Goal: Transaction & Acquisition: Purchase product/service

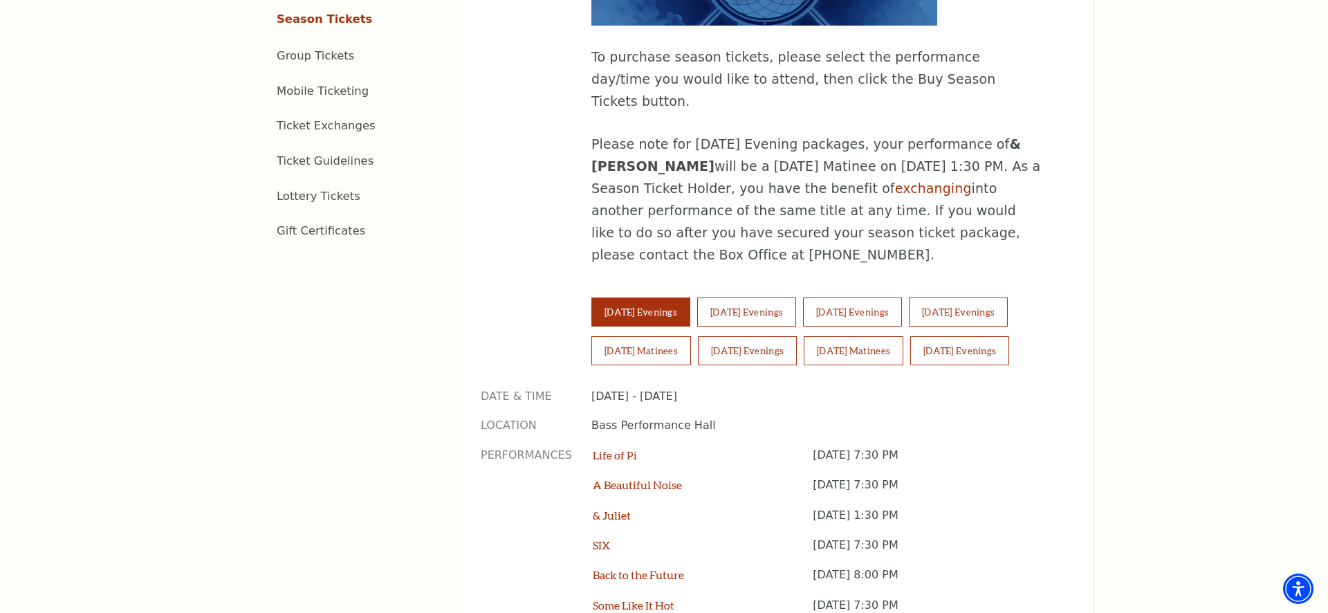
scroll to position [855, 0]
click at [646, 297] on button "[DATE] Evenings" at bounding box center [640, 311] width 99 height 29
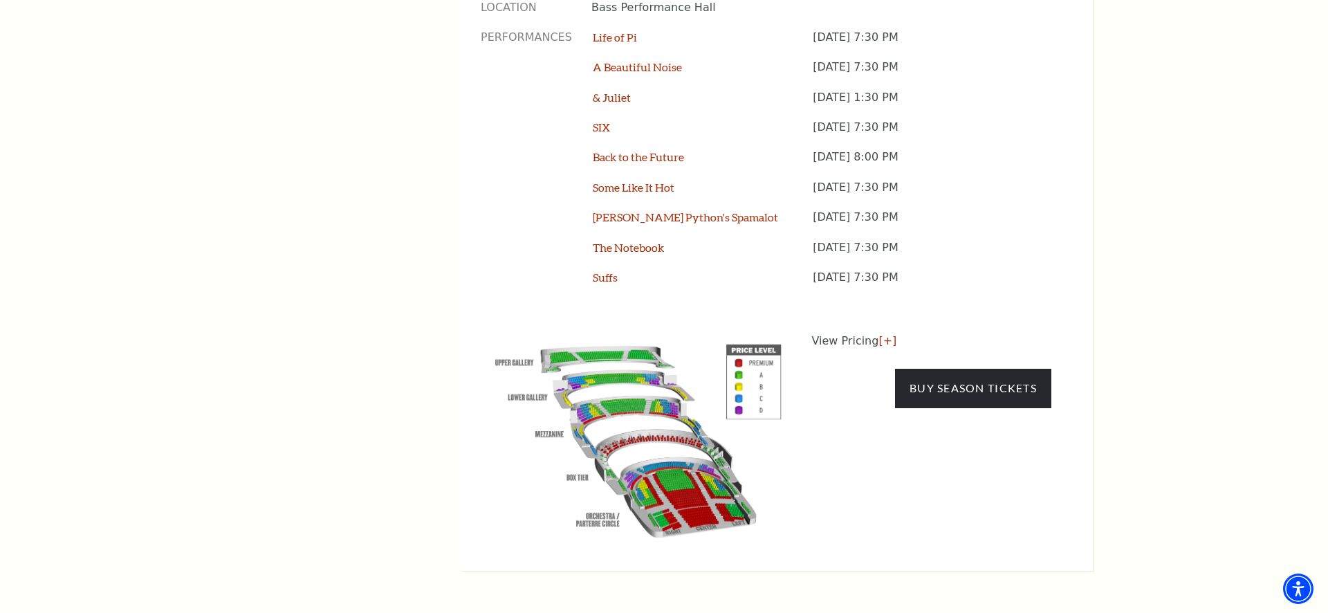
scroll to position [1279, 0]
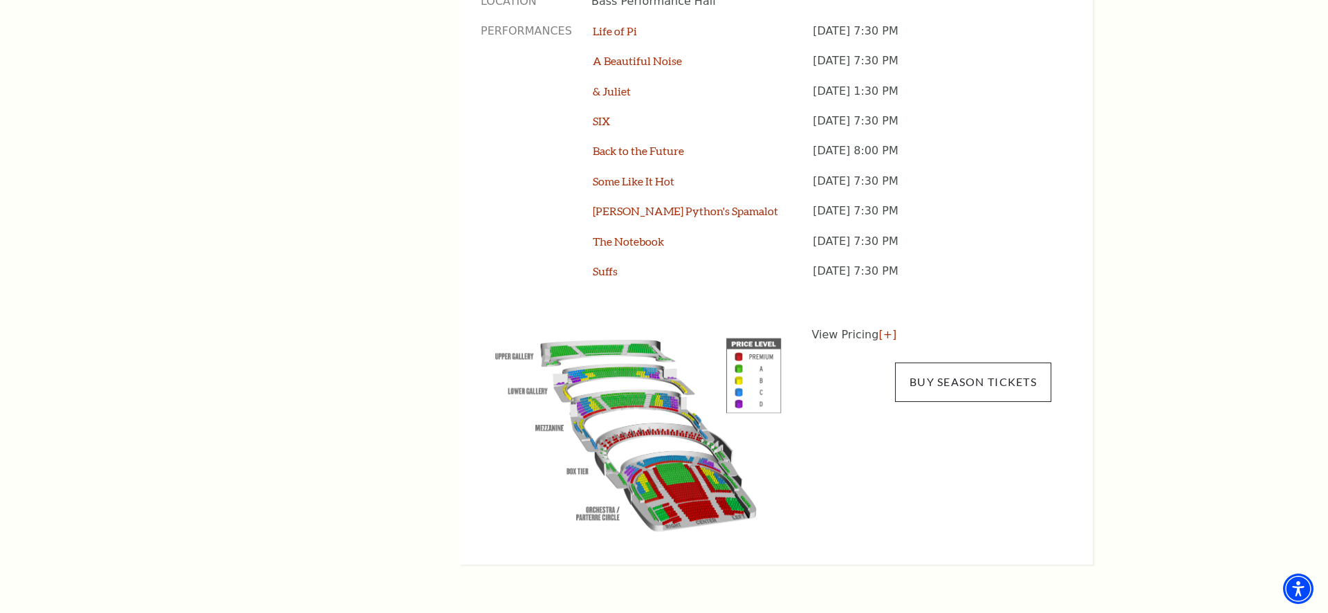
click at [963, 362] on link "Buy Season Tickets" at bounding box center [973, 381] width 156 height 39
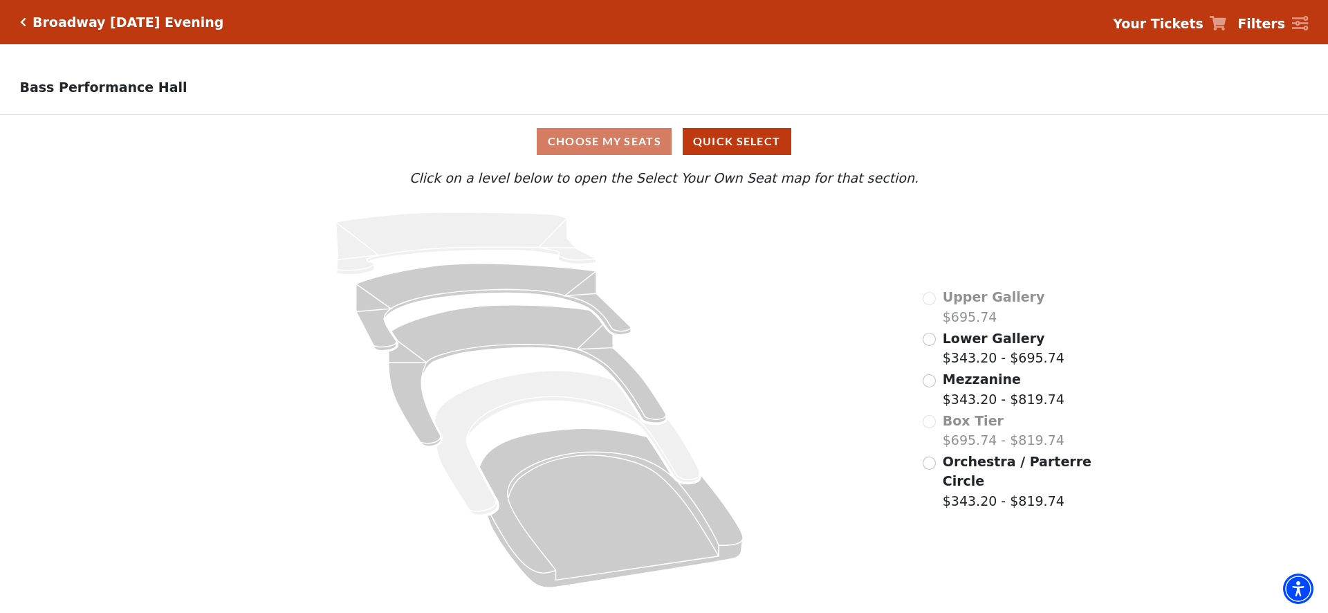
click at [932, 461] on input "Orchestra / Parterre Circle$343.20 - $819.74\a" at bounding box center [929, 462] width 13 height 13
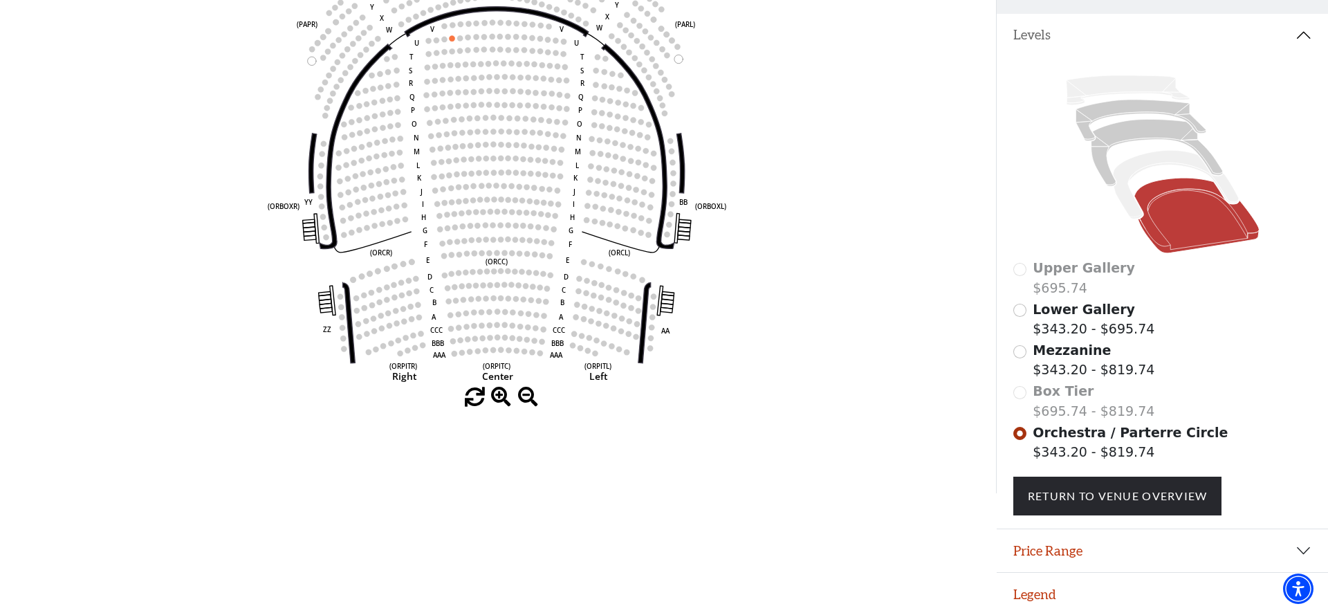
scroll to position [234, 0]
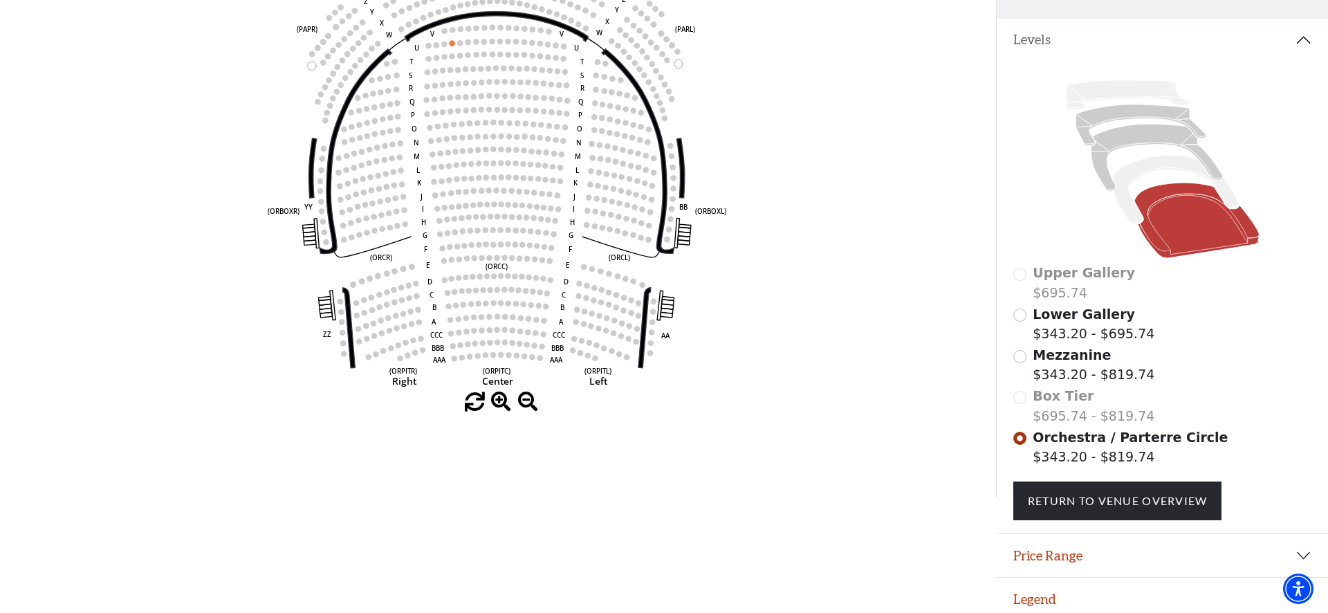
click at [1023, 351] on input "Mezzanine$343.20 - $819.74\a" at bounding box center [1019, 356] width 13 height 13
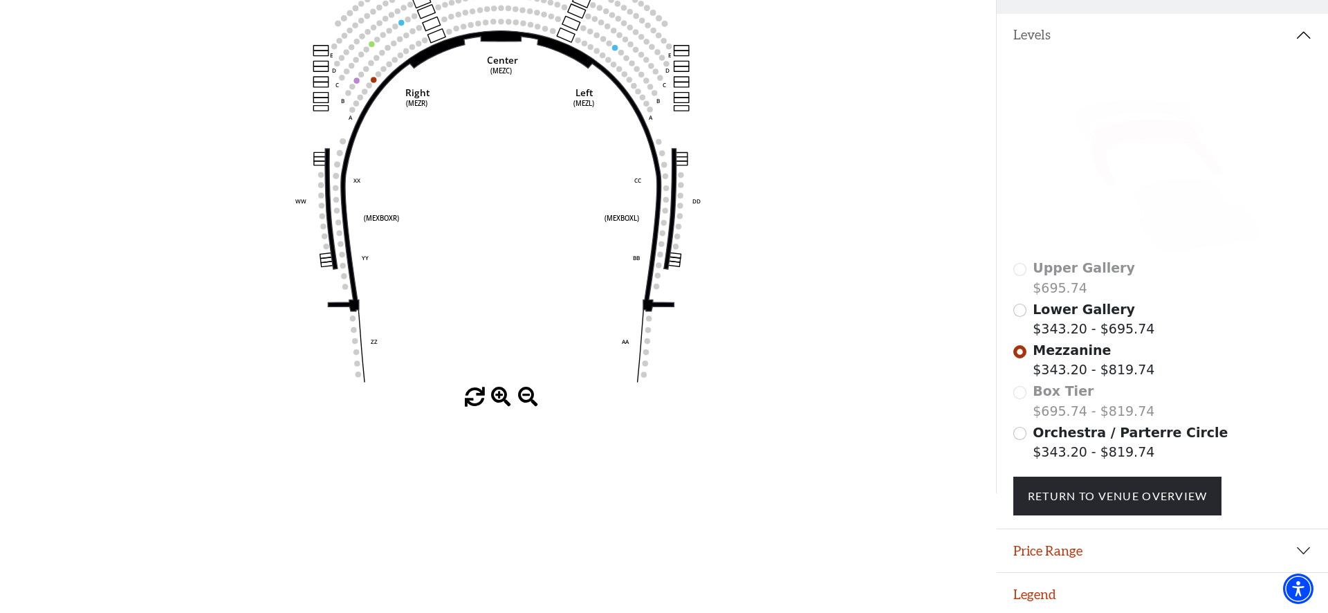
click at [1019, 312] on input "Lower Gallery$343.20 - $695.74\a" at bounding box center [1019, 310] width 13 height 13
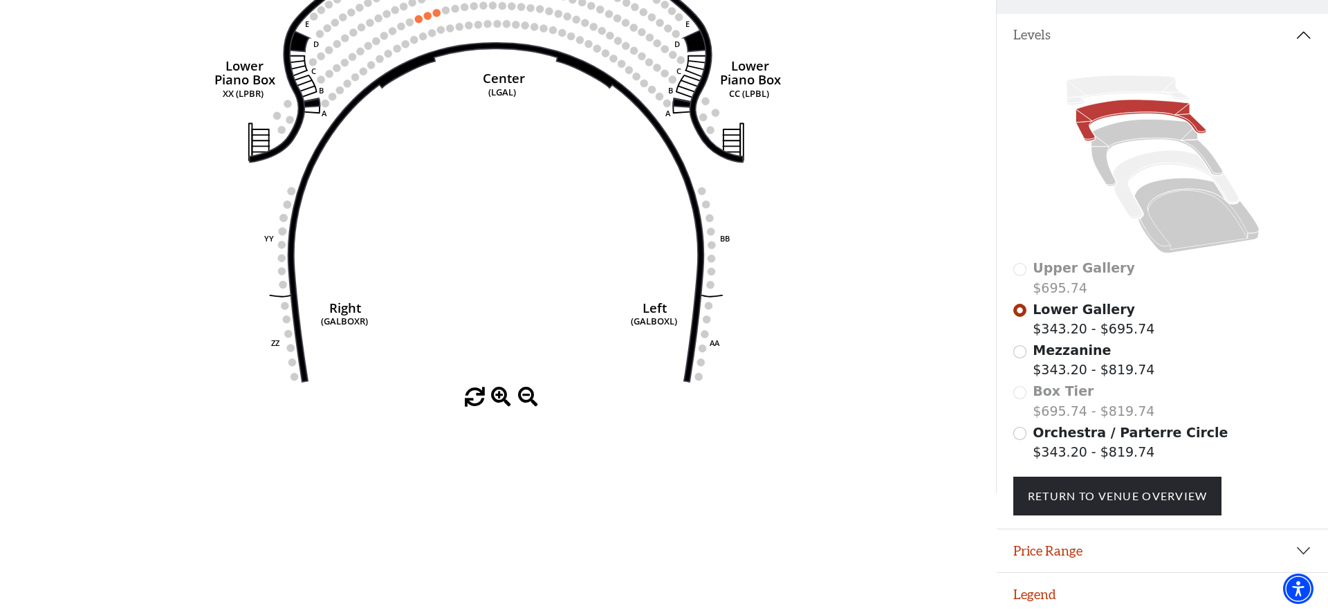
click at [1107, 485] on link "Return To Venue Overview" at bounding box center [1117, 496] width 209 height 39
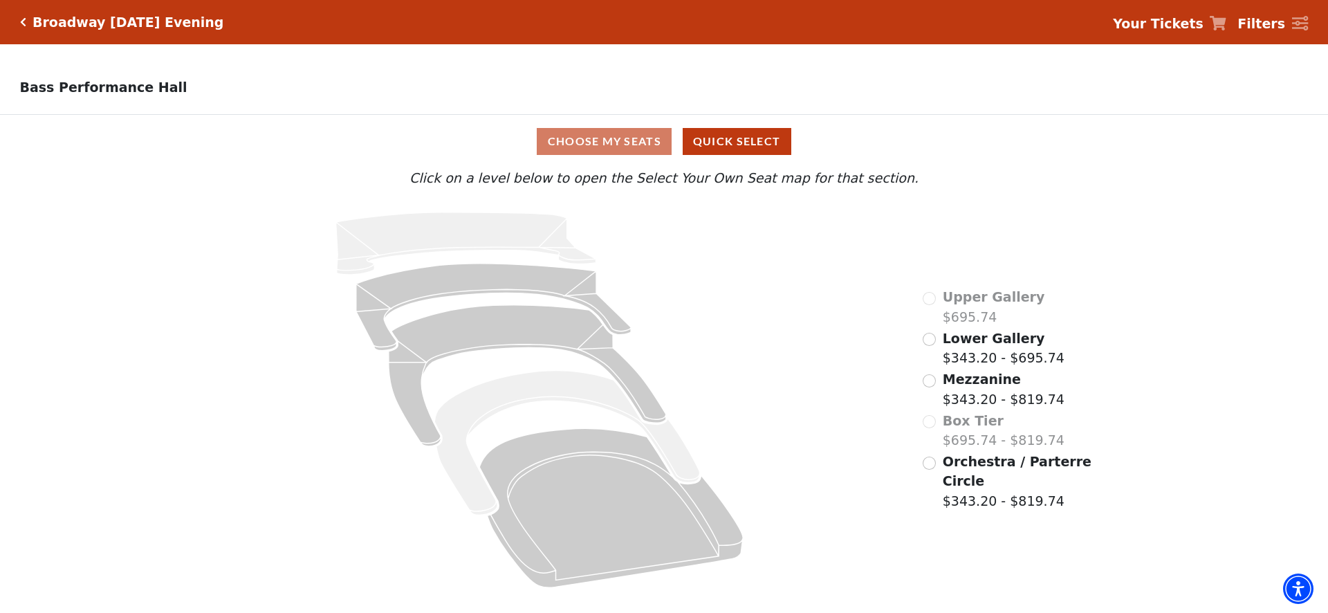
scroll to position [0, 0]
click at [27, 21] on div "Broadway Tuesday Evening" at bounding box center [125, 23] width 198 height 16
click at [24, 22] on icon "Click here to go back to filters" at bounding box center [23, 22] width 6 height 10
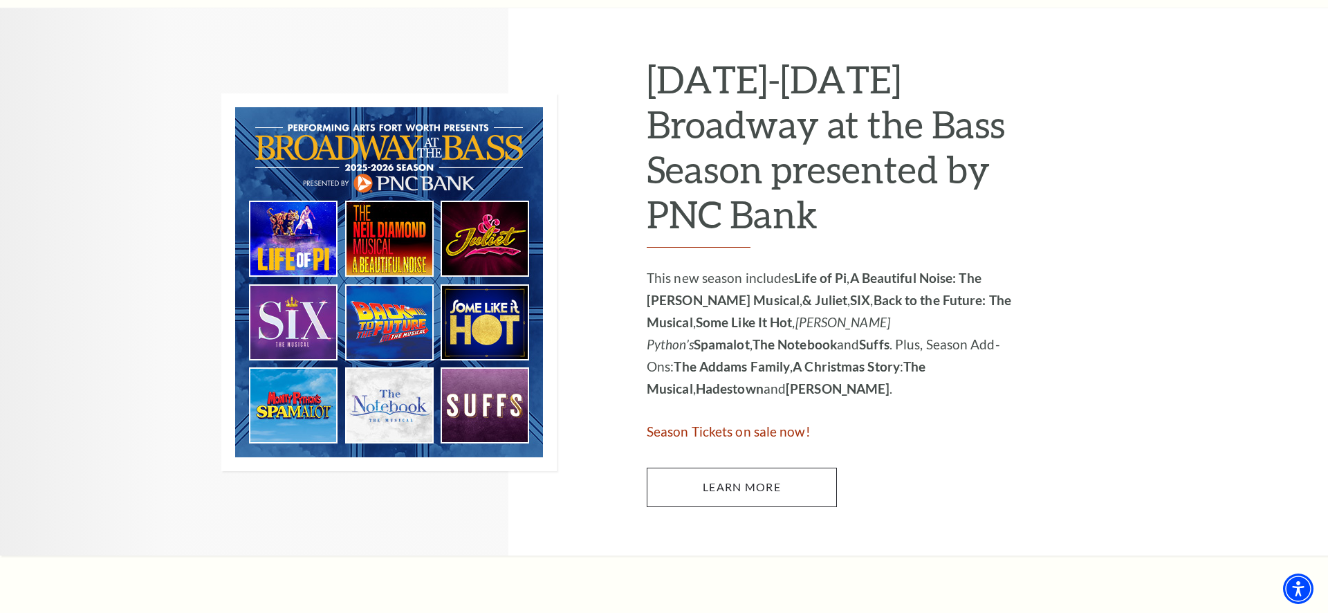
scroll to position [682, 0]
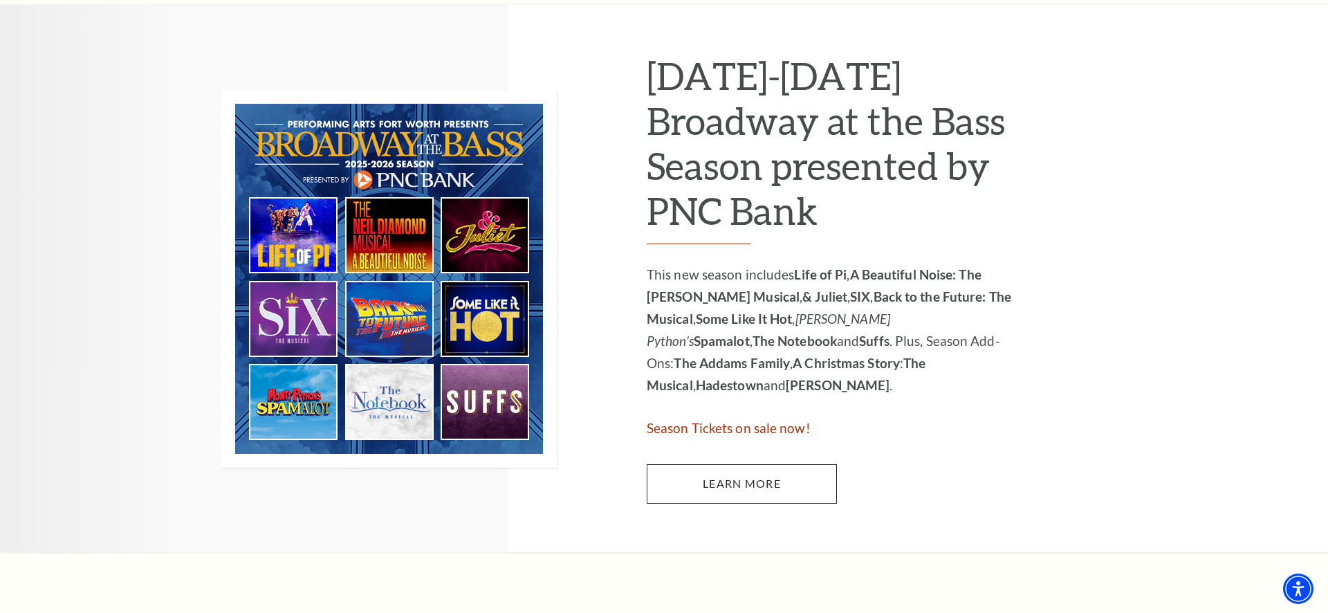
click at [733, 470] on link "Learn More" at bounding box center [742, 483] width 190 height 39
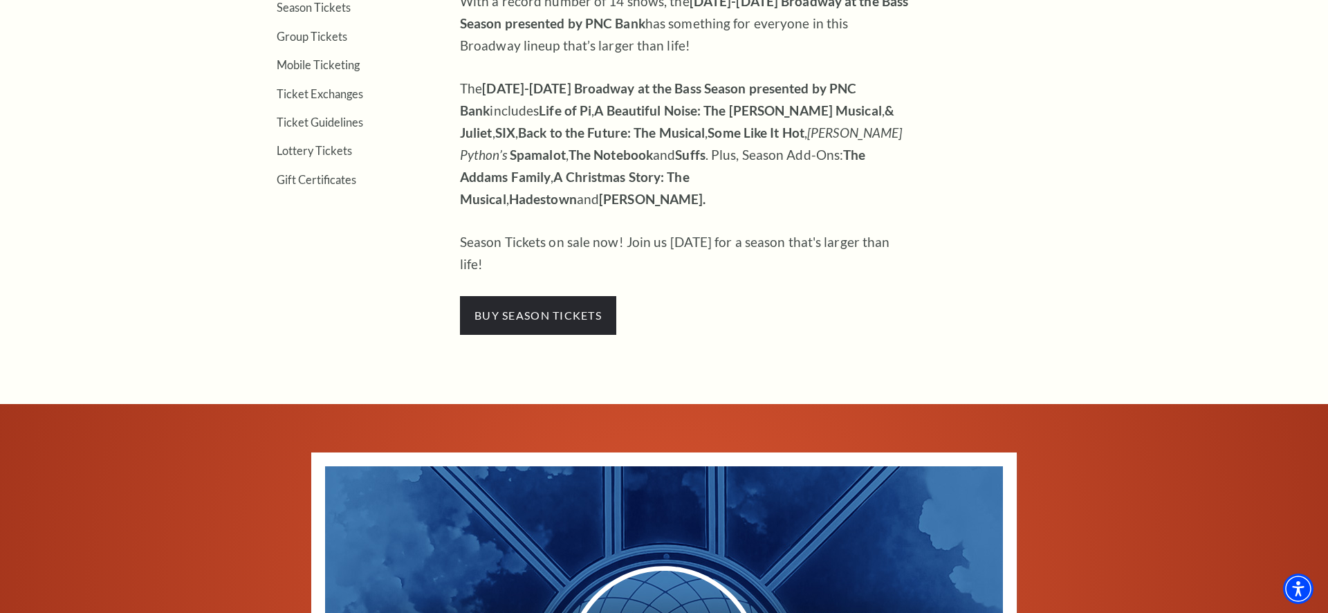
scroll to position [615, 0]
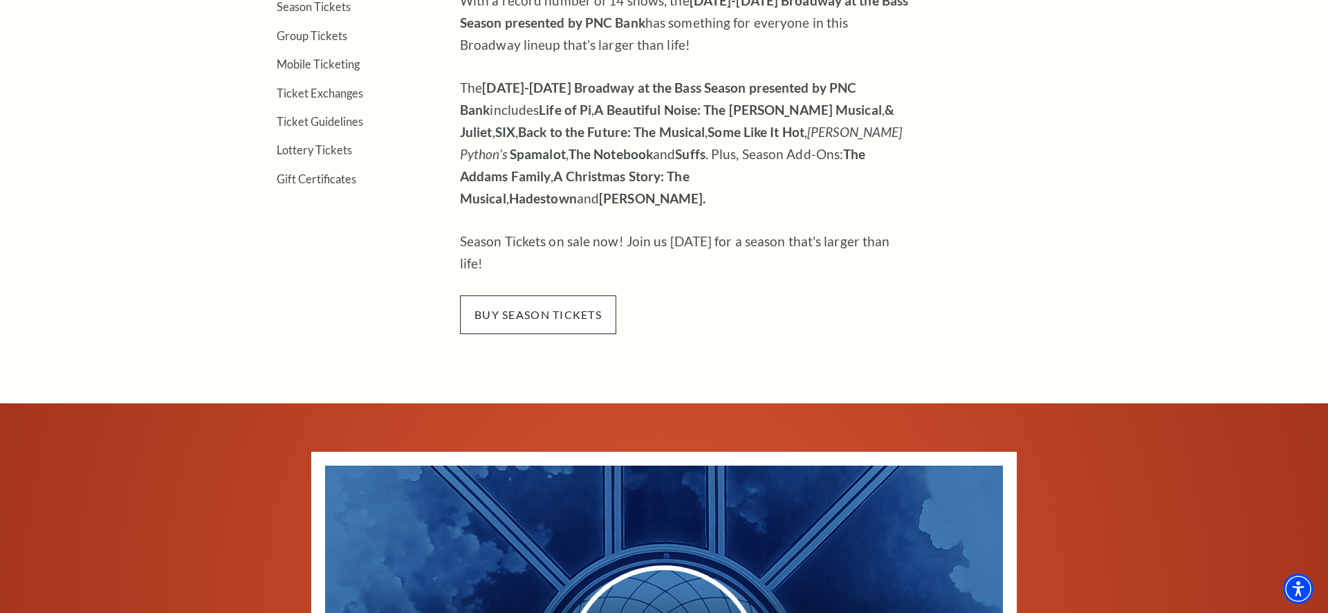
click at [548, 295] on span "buy season tickets" at bounding box center [538, 314] width 156 height 39
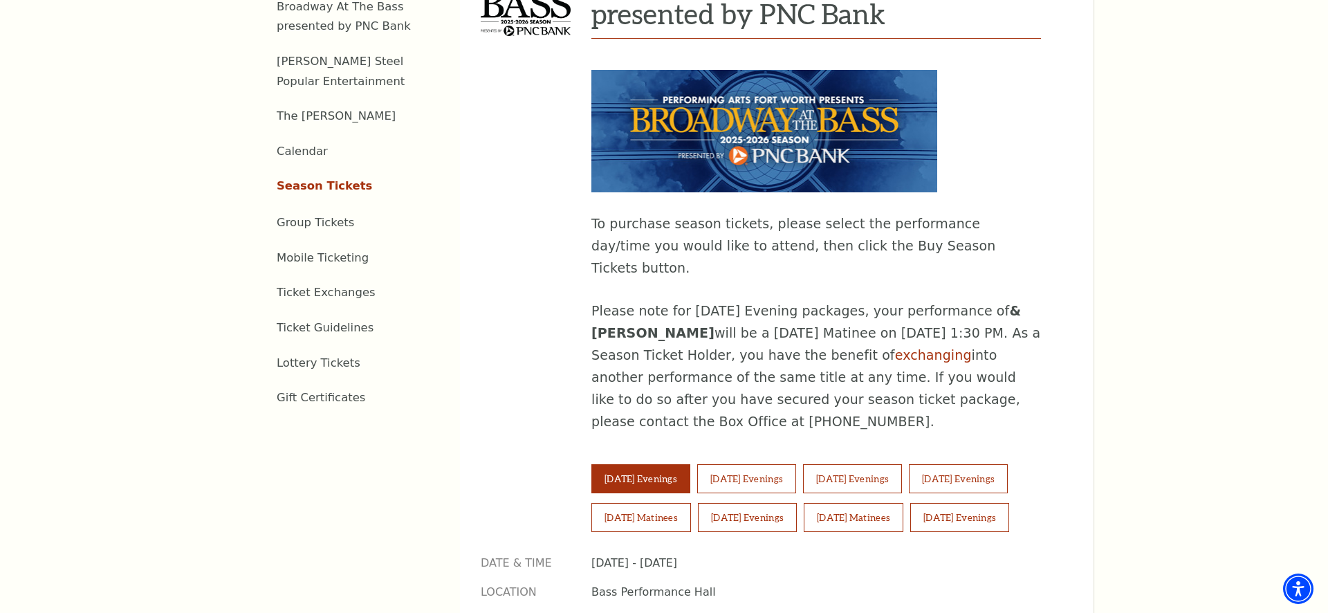
scroll to position [712, 0]
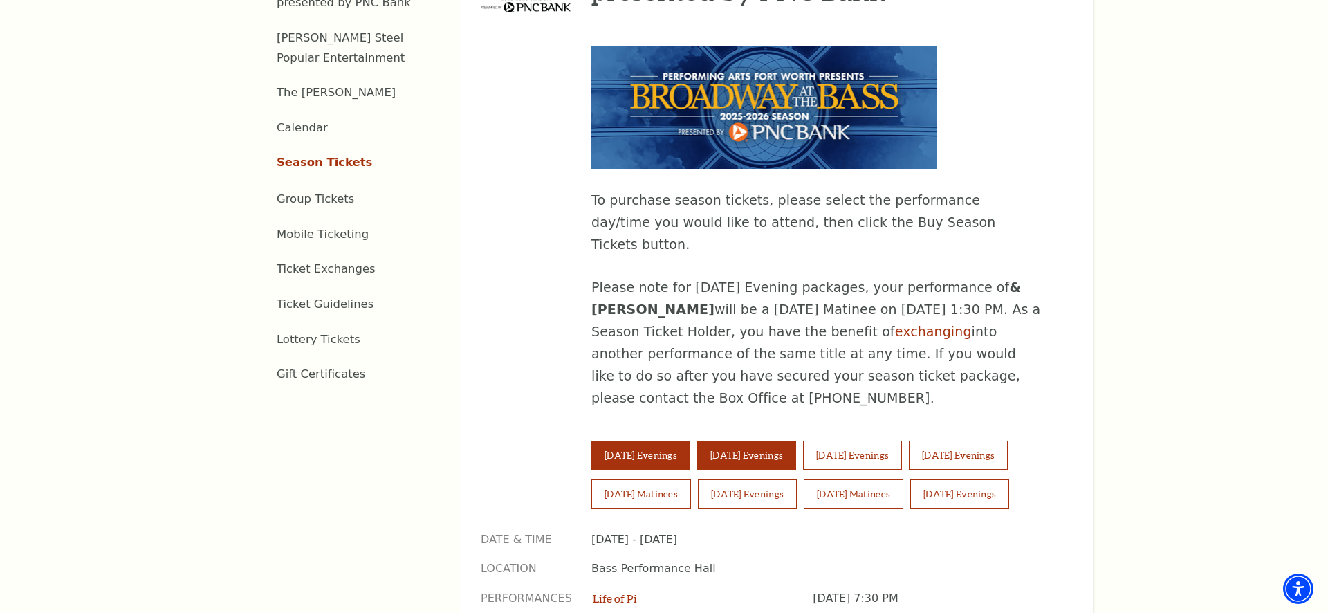
click at [774, 441] on button "Wednesday Evenings" at bounding box center [746, 455] width 99 height 29
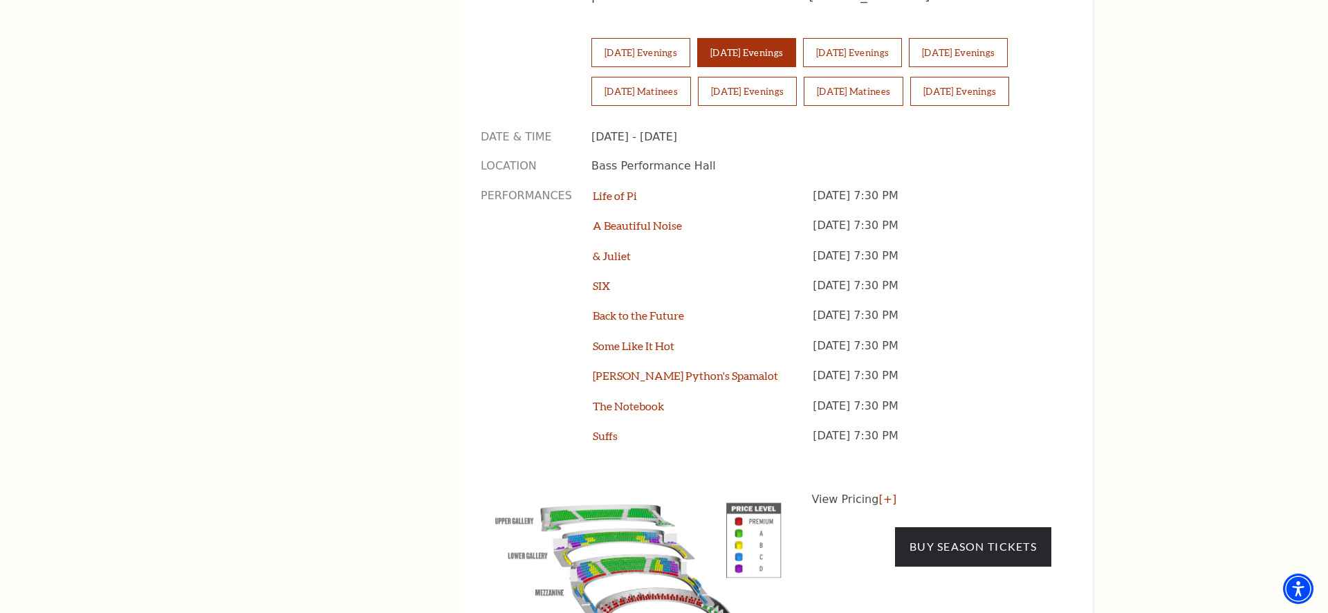
scroll to position [1114, 0]
click at [974, 528] on link "Buy Season Tickets" at bounding box center [973, 547] width 156 height 39
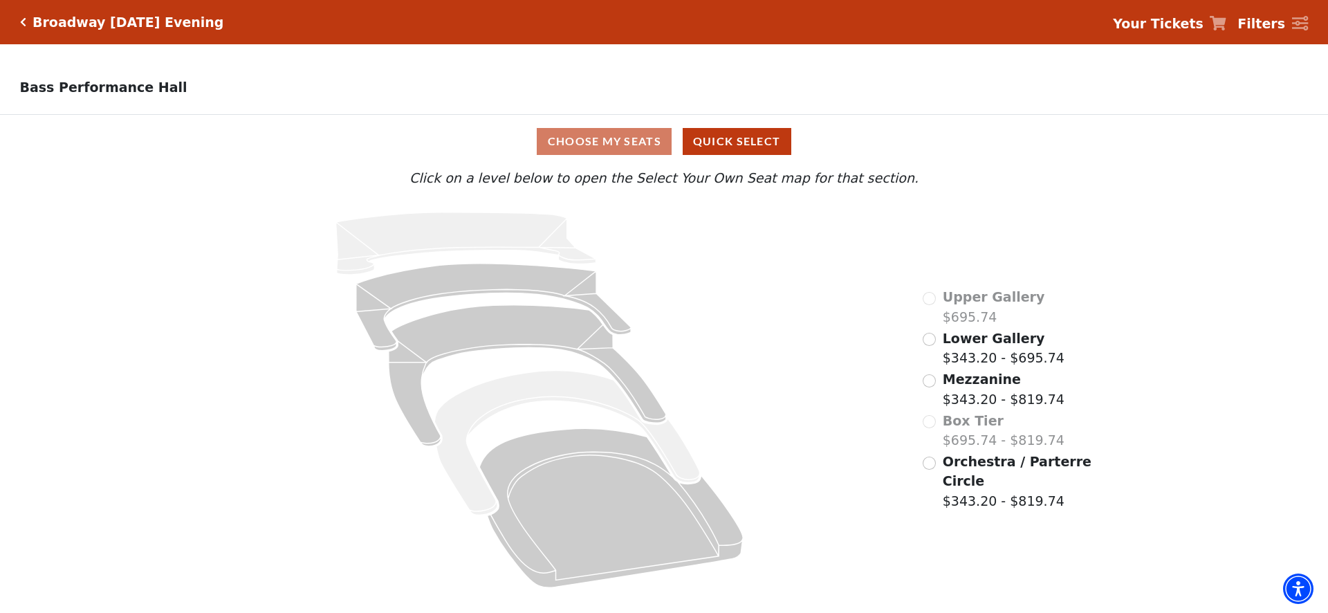
click at [932, 462] on input "Orchestra / Parterre Circle$343.20 - $819.74\a" at bounding box center [929, 462] width 13 height 13
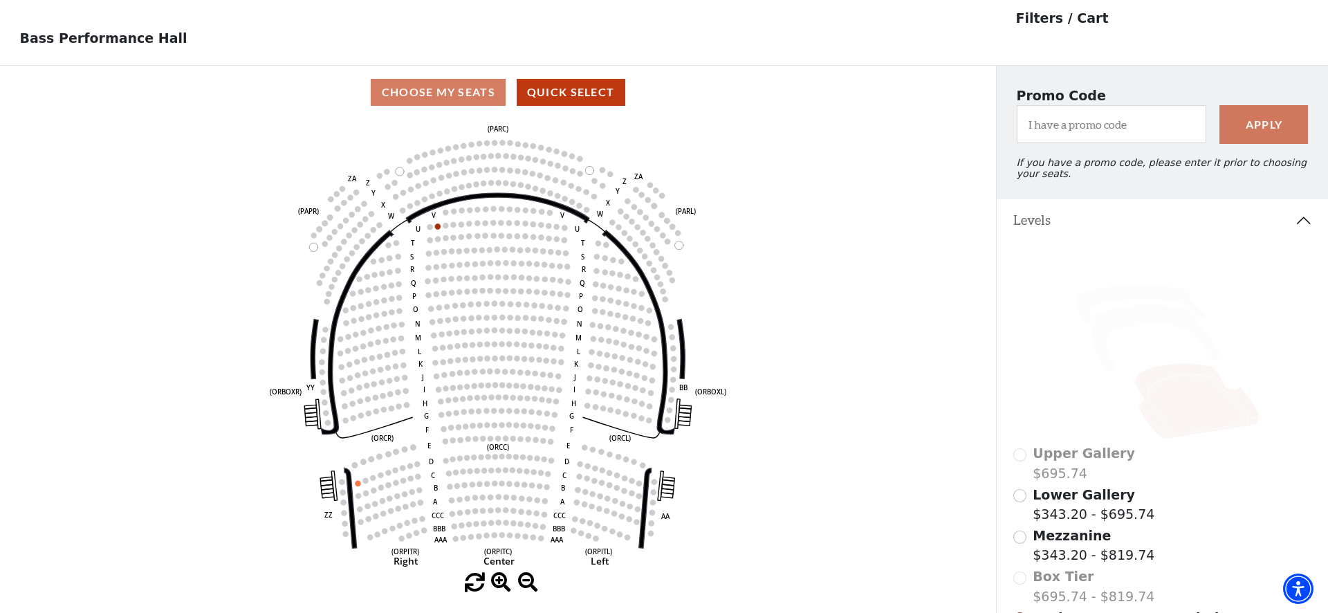
scroll to position [49, 1]
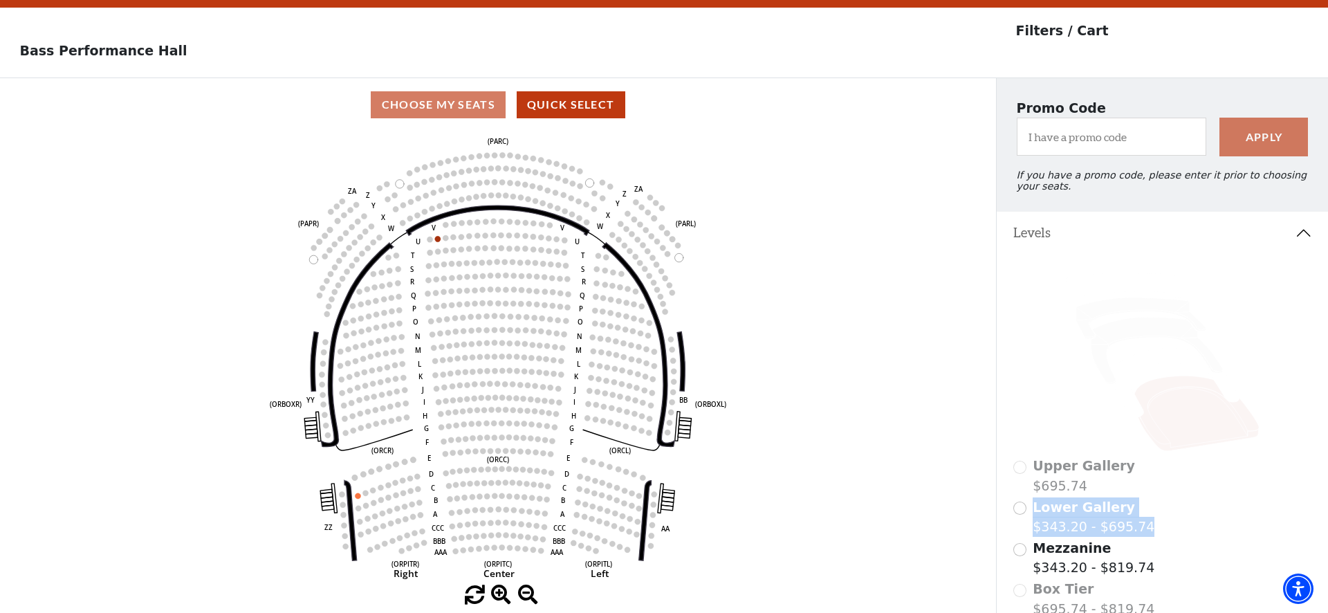
click at [1022, 537] on div "Upper Gallery $695.74 Lower Gallery $343.20 - $695.74 Mezzanine $343.20 - $819.…" at bounding box center [1162, 491] width 331 height 472
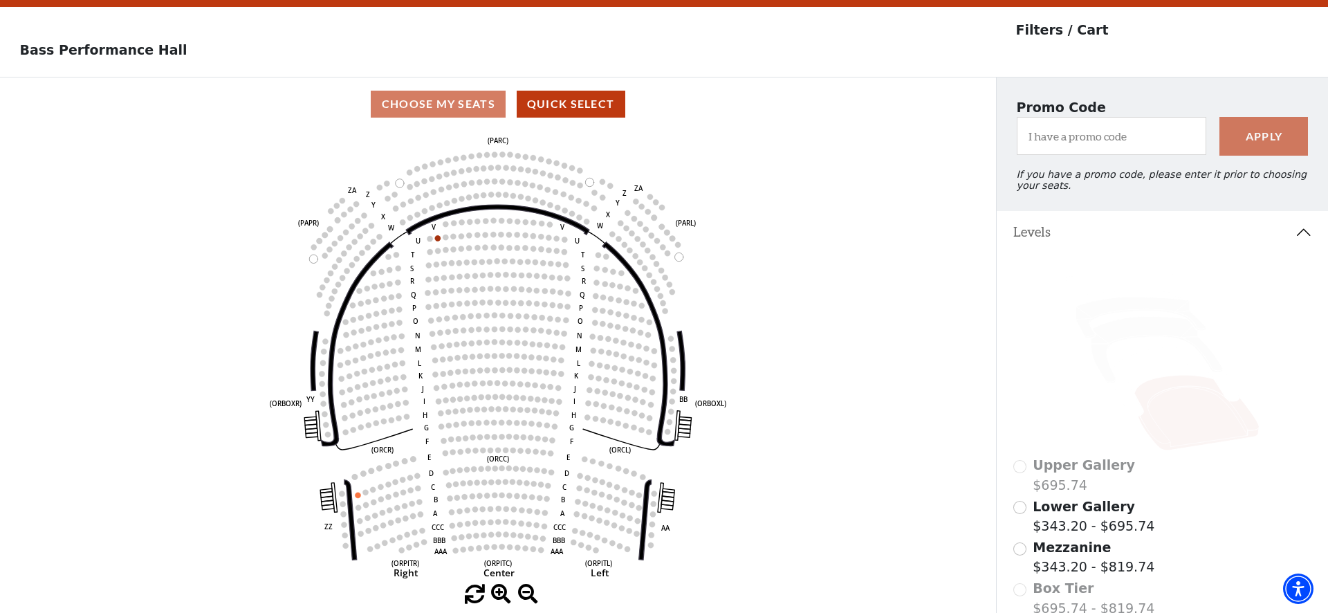
scroll to position [41, 1]
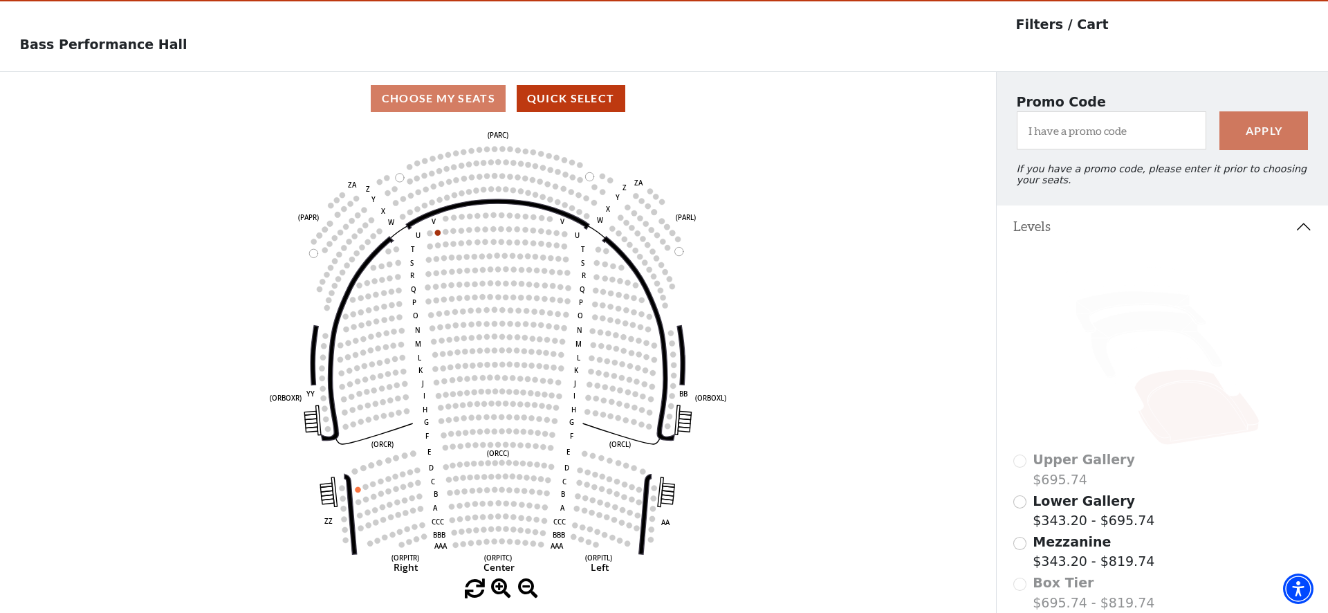
click at [1023, 545] on input "Mezzanine$343.20 - $819.74\a" at bounding box center [1019, 543] width 13 height 13
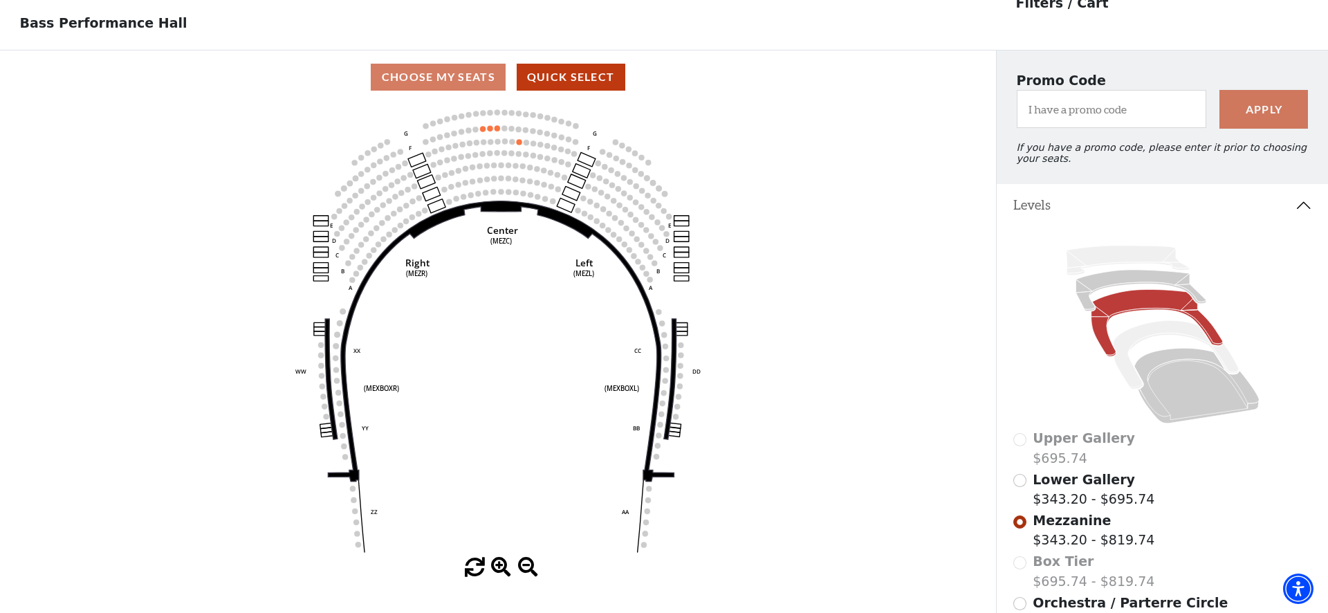
scroll to position [80, 0]
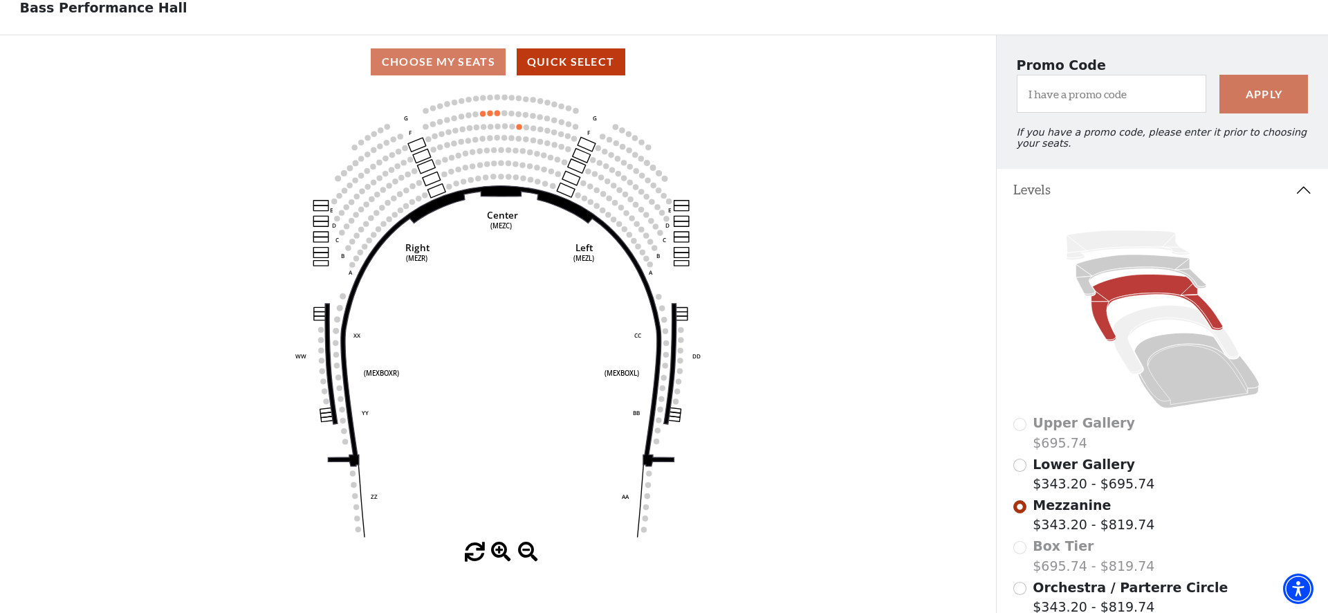
click at [1022, 465] on input "Lower Gallery$343.20 - $695.74\a" at bounding box center [1019, 465] width 13 height 13
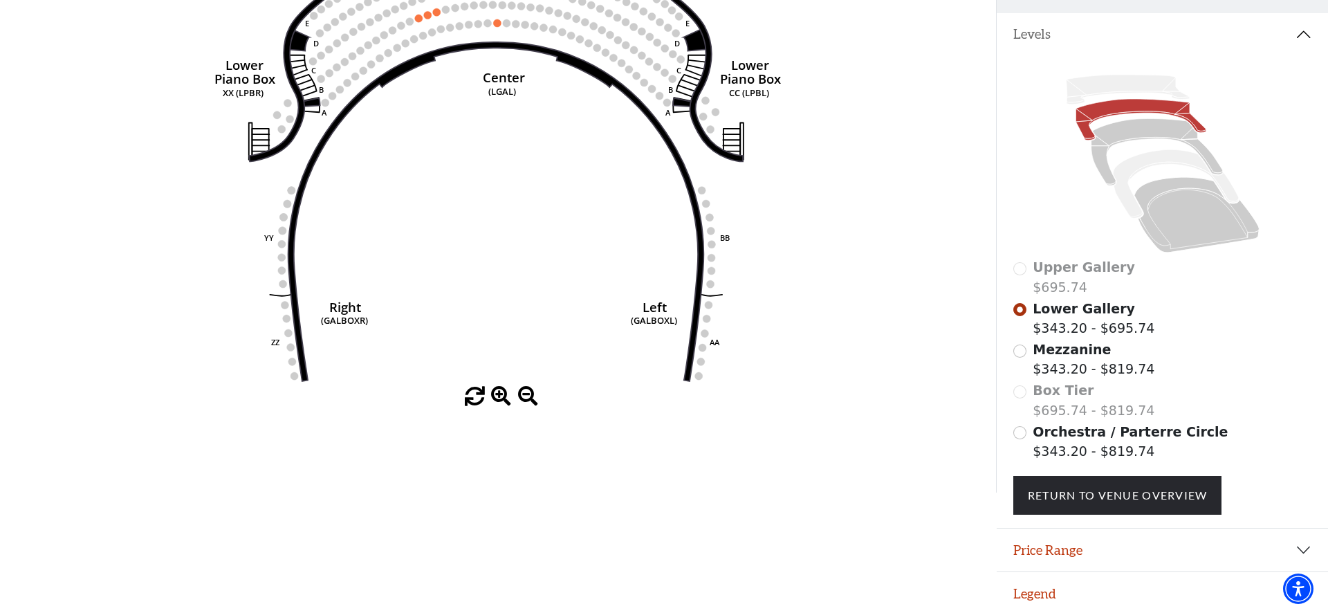
scroll to position [234, 0]
click at [1020, 431] on input "Orchestra / Parterre Circle$343.20 - $819.74\a" at bounding box center [1019, 433] width 13 height 13
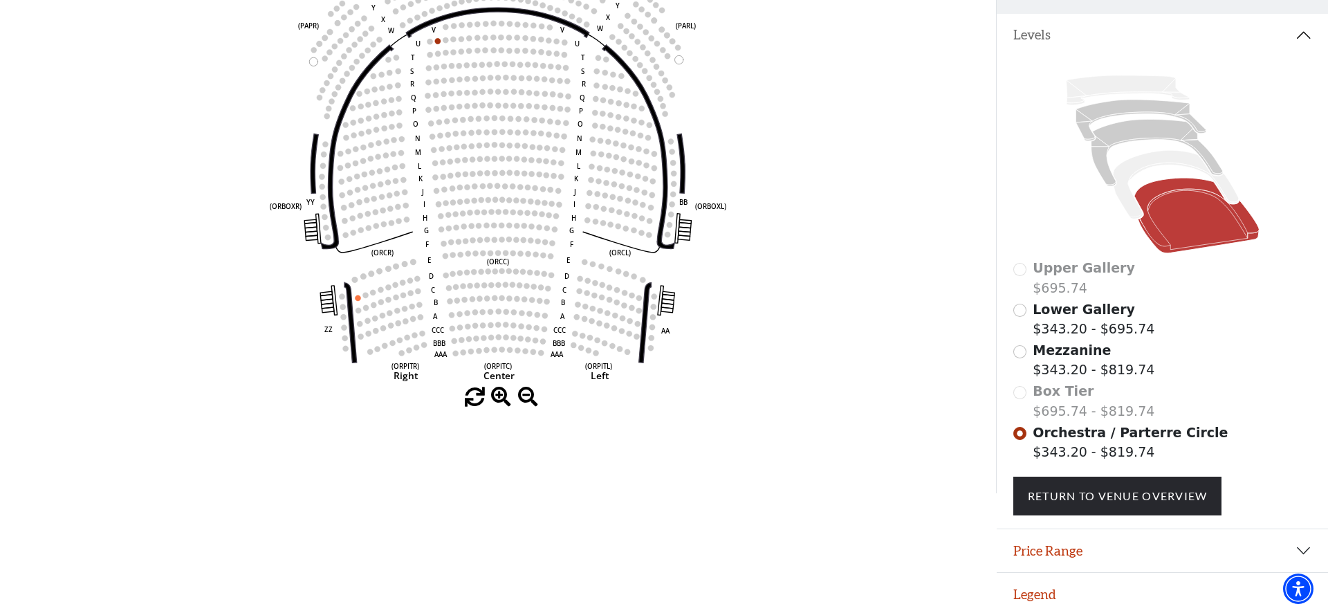
click at [1307, 548] on button "Price Range" at bounding box center [1162, 550] width 331 height 43
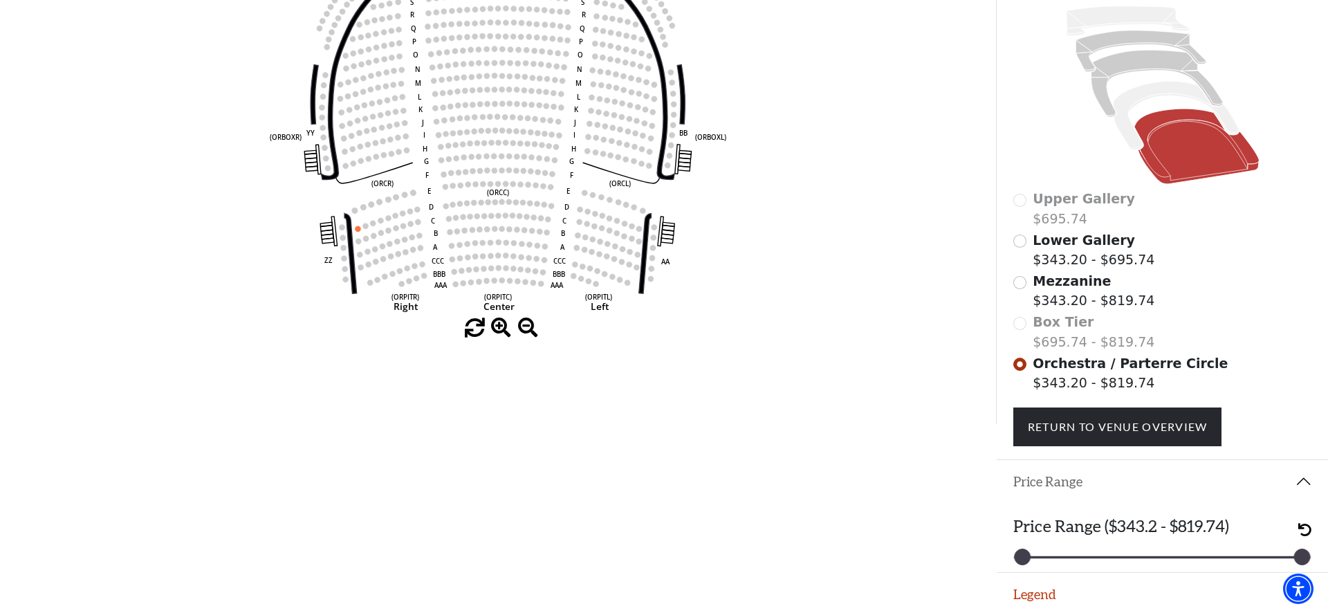
scroll to position [303, 0]
drag, startPoint x: 1304, startPoint y: 553, endPoint x: 1077, endPoint y: 584, distance: 229.8
click at [1077, 425] on div "Promo Code Apply If you have a promo code, please enter it prior to choosing yo…" at bounding box center [1162, 118] width 332 height 613
drag, startPoint x: 1073, startPoint y: 556, endPoint x: 1082, endPoint y: 557, distance: 9.8
click at [1082, 557] on div at bounding box center [1082, 557] width 15 height 15
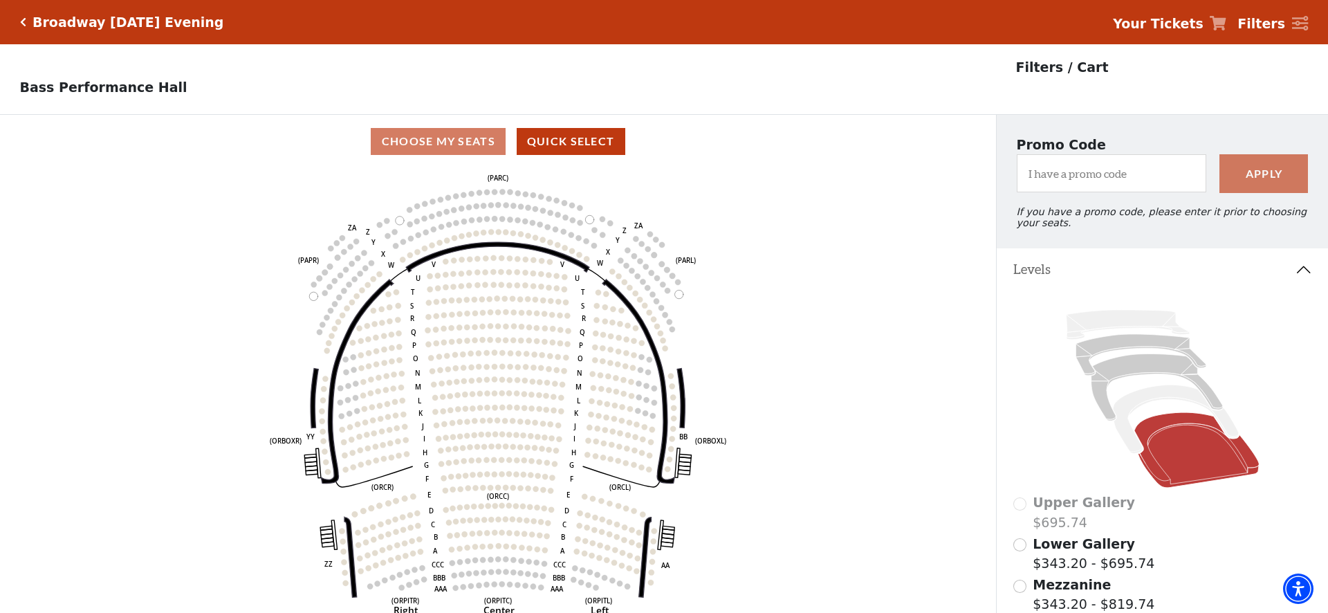
scroll to position [0, 0]
click at [77, 25] on h5 "Broadway Wednesday Evening" at bounding box center [128, 23] width 191 height 16
click at [91, 20] on h5 "Broadway Wednesday Evening" at bounding box center [128, 23] width 191 height 16
click at [23, 23] on icon "Click here to go back to filters" at bounding box center [23, 22] width 6 height 10
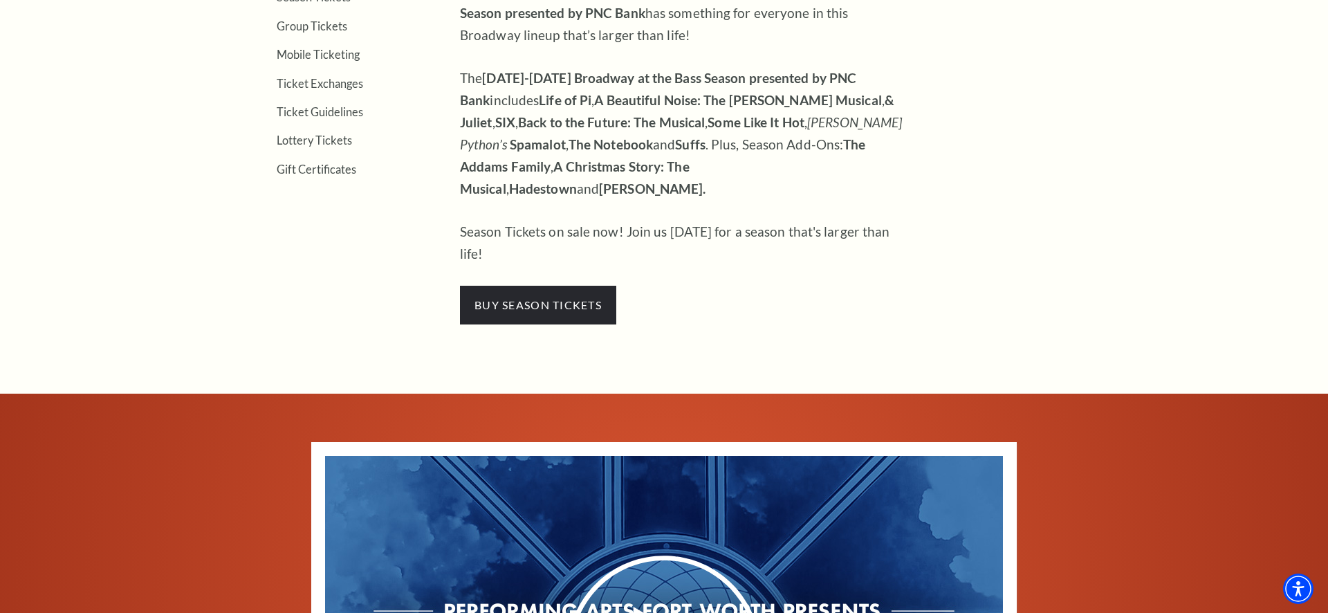
scroll to position [636, 0]
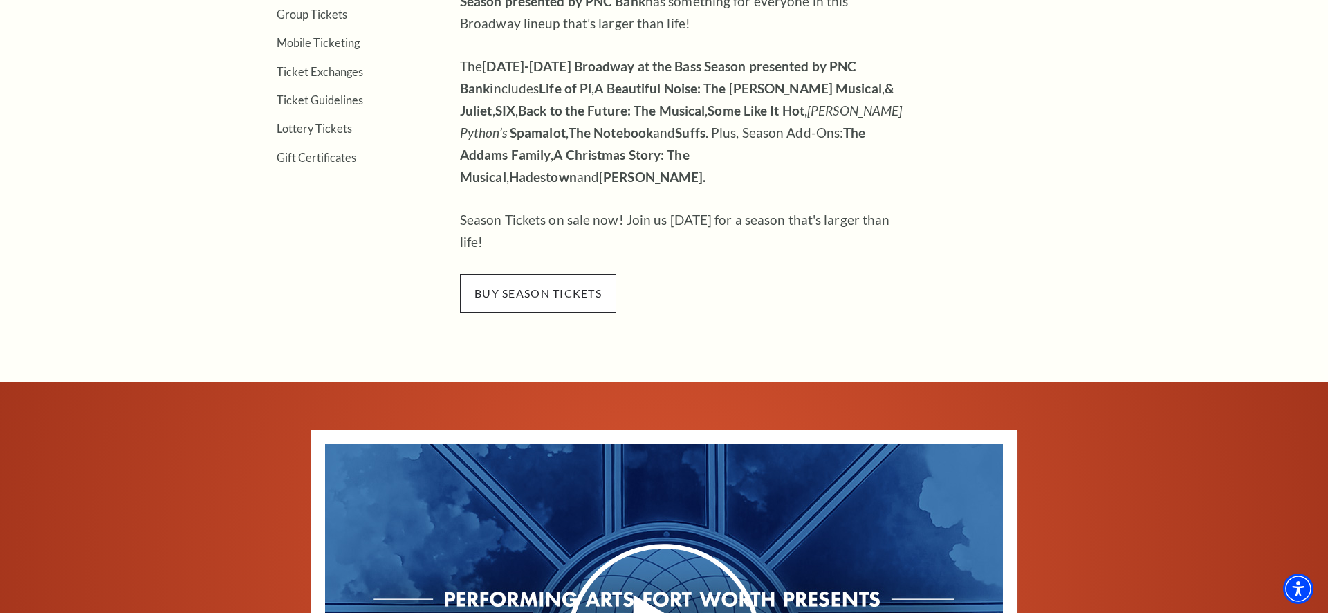
click at [539, 274] on span "buy season tickets" at bounding box center [538, 293] width 156 height 39
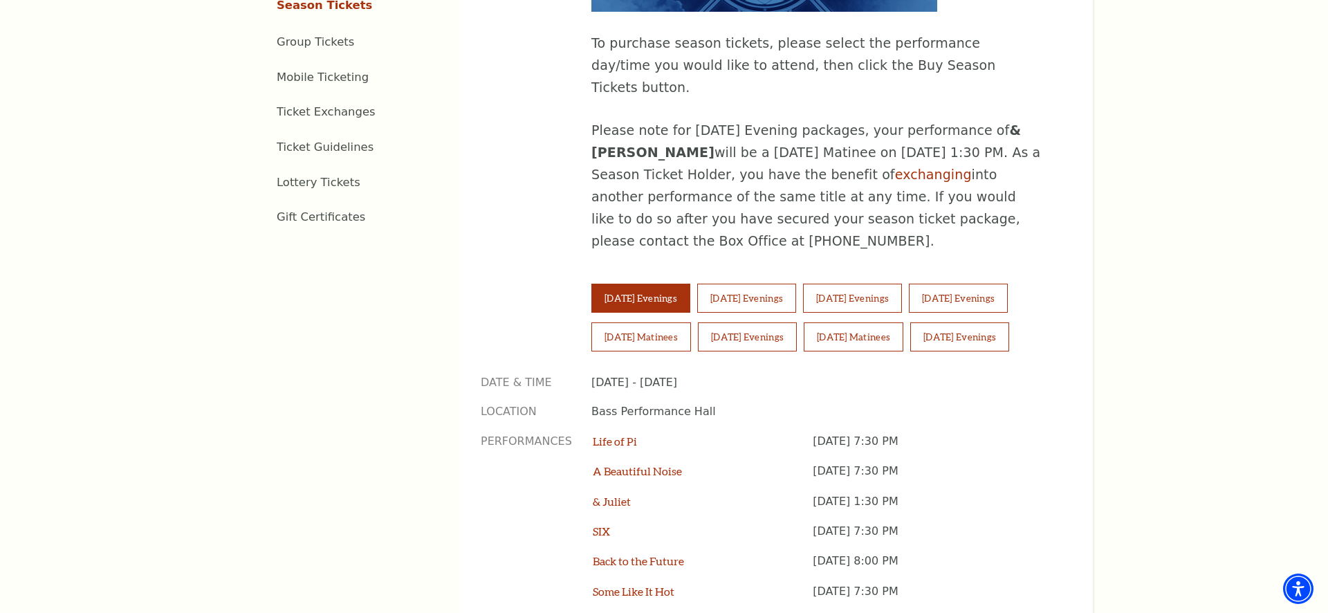
scroll to position [893, 0]
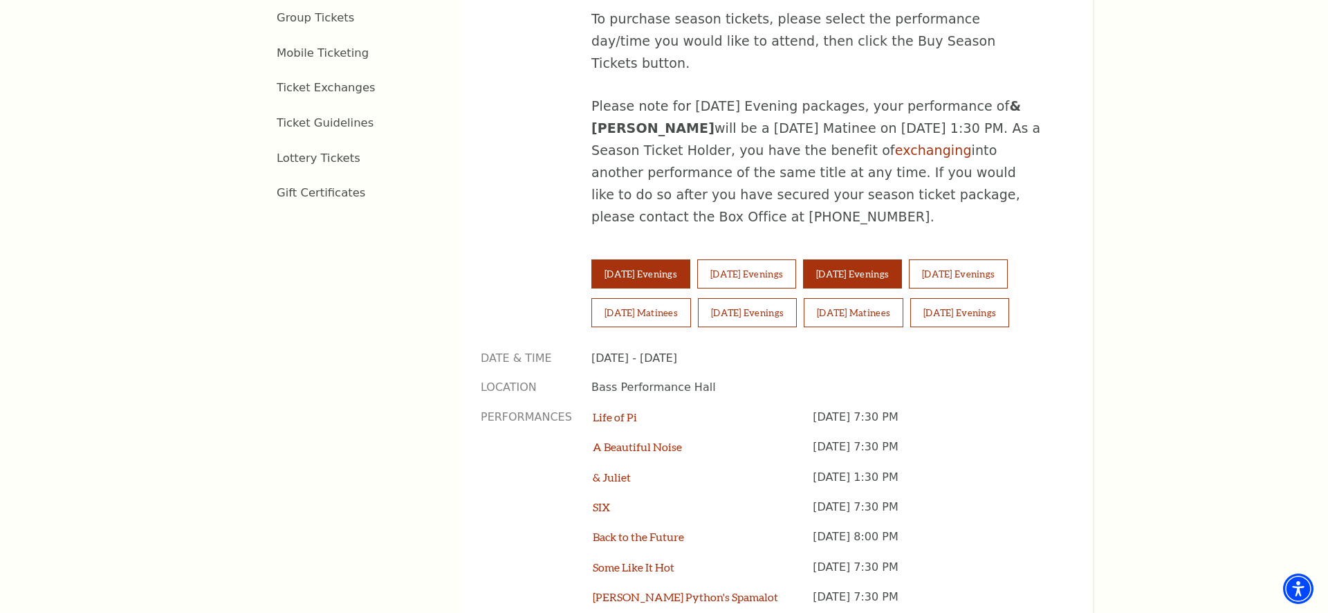
click at [880, 259] on button "[DATE] Evenings" at bounding box center [852, 273] width 99 height 29
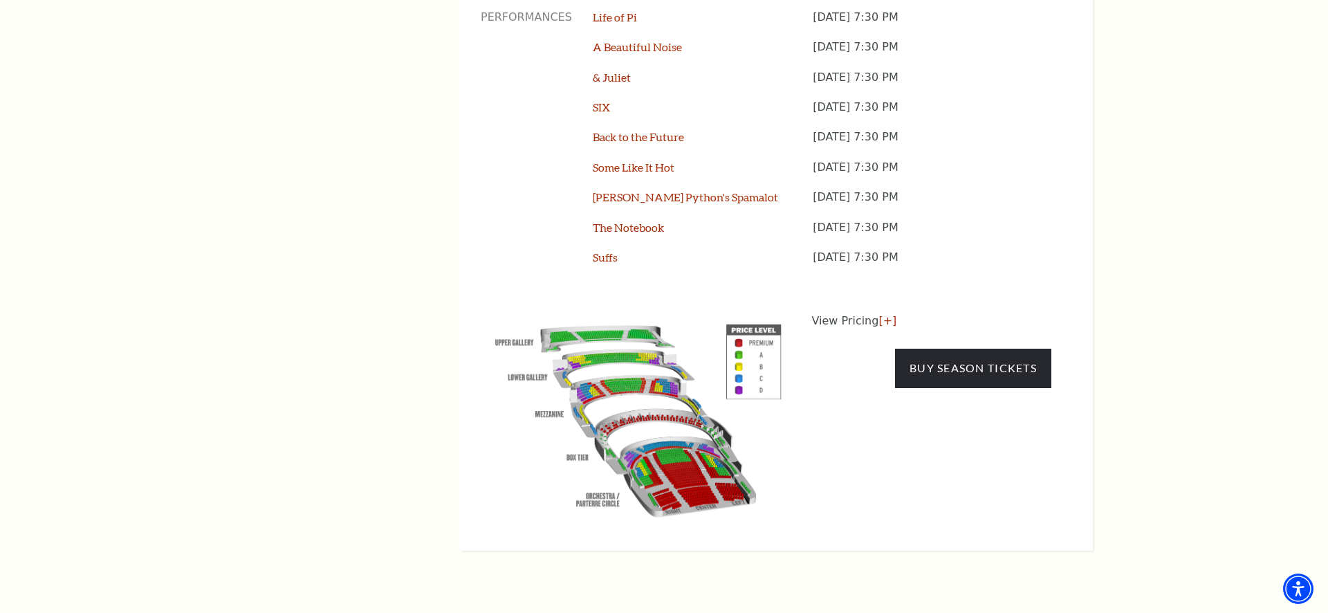
scroll to position [1318, 0]
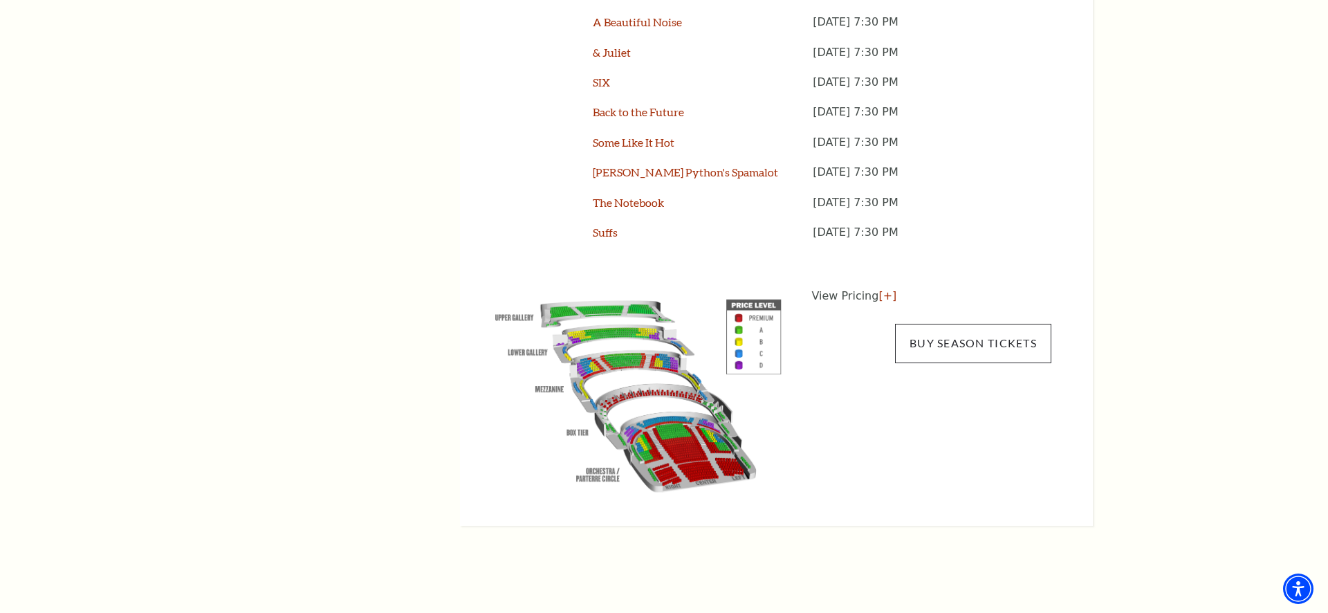
click at [955, 324] on link "Buy Season Tickets" at bounding box center [973, 343] width 156 height 39
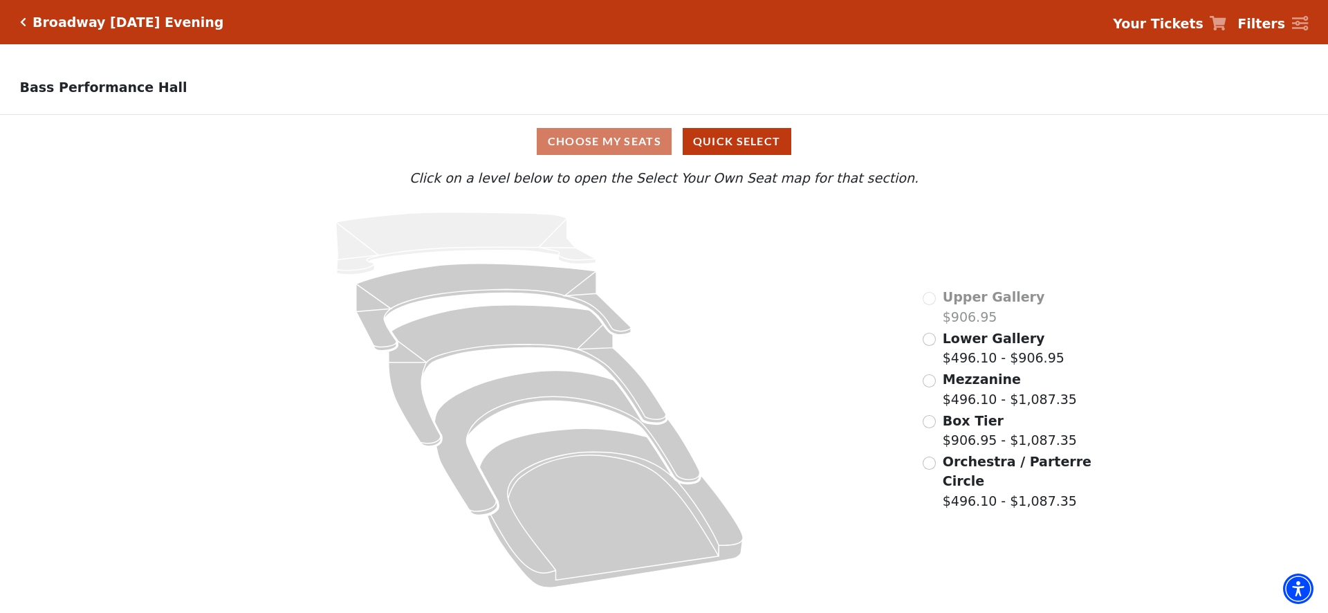
click at [932, 459] on input "Orchestra / Parterre Circle$496.10 - $1,087.35\a" at bounding box center [929, 462] width 13 height 13
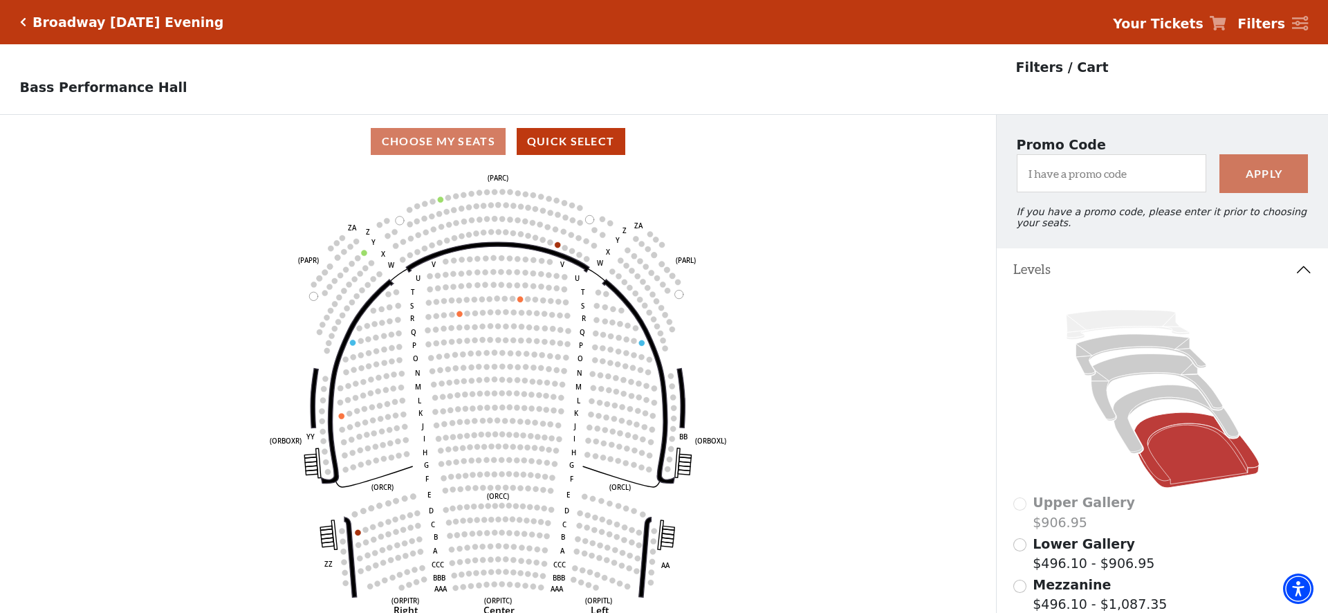
scroll to position [64, 0]
